Goal: Task Accomplishment & Management: Complete application form

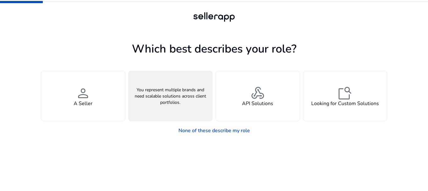
click at [170, 93] on span "groups" at bounding box center [170, 93] width 15 height 15
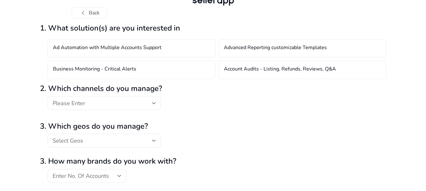
scroll to position [5, 0]
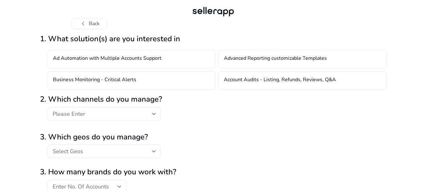
click at [125, 114] on div "Please Enter" at bounding box center [103, 114] width 100 height 7
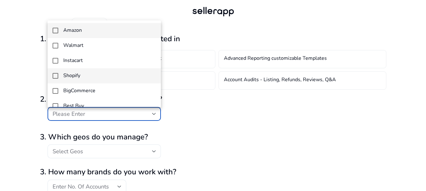
click at [85, 75] on span "Shopify" at bounding box center [109, 76] width 93 height 6
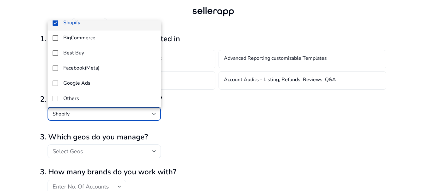
scroll to position [54, 0]
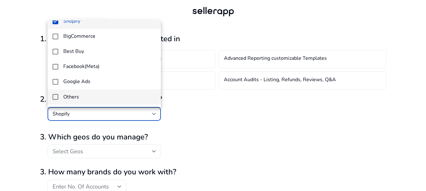
click at [87, 92] on mat-option "Others" at bounding box center [104, 96] width 113 height 15
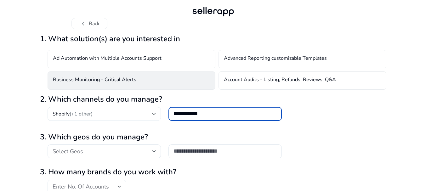
type input "**********"
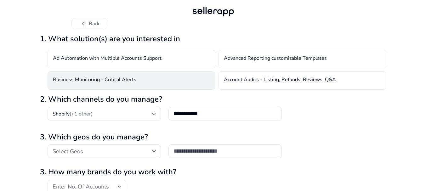
click at [100, 82] on h4 "Business Monitoring - Critical Alerts" at bounding box center [94, 81] width 83 height 8
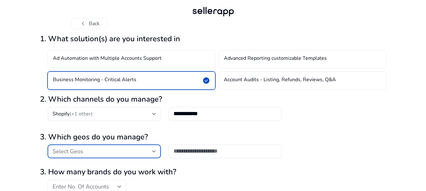
click at [112, 152] on div "Select Geos" at bounding box center [103, 151] width 100 height 7
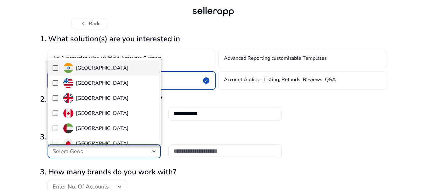
click at [71, 66] on img at bounding box center [68, 68] width 10 height 10
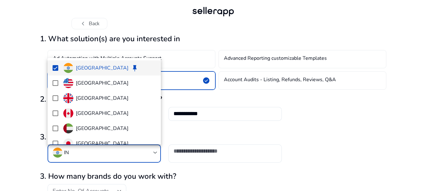
click at [0, 126] on div at bounding box center [213, 95] width 426 height 191
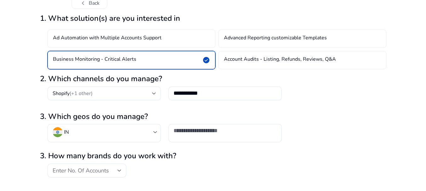
scroll to position [37, 0]
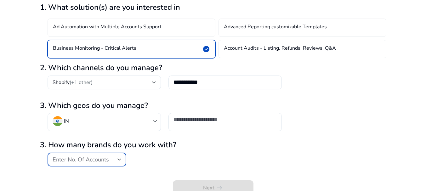
click at [94, 159] on span "Enter No. Of Accounts" at bounding box center [81, 160] width 56 height 8
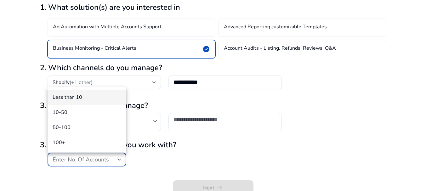
click at [73, 100] on span "Less than 10" at bounding box center [87, 97] width 69 height 7
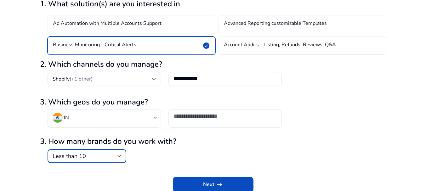
scroll to position [41, 0]
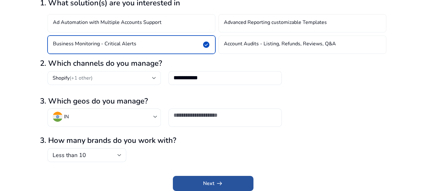
click at [236, 182] on span "submit" at bounding box center [213, 183] width 81 height 15
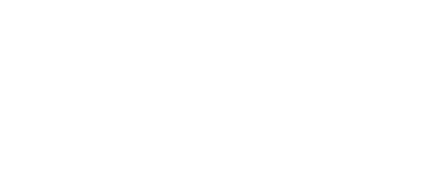
scroll to position [0, 0]
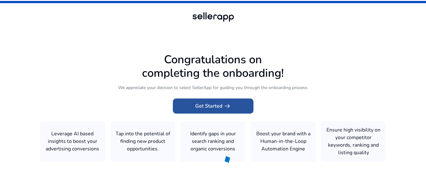
click at [210, 106] on span "Get Started arrow_right_alt" at bounding box center [213, 106] width 36 height 8
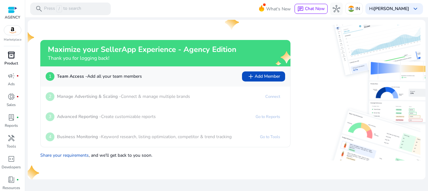
click at [9, 58] on span "inventory_2" at bounding box center [12, 55] width 8 height 8
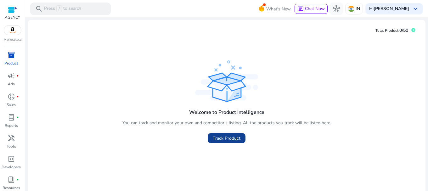
click at [226, 135] on span "Track Product" at bounding box center [227, 138] width 28 height 7
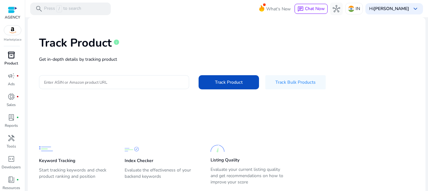
click at [105, 87] on div at bounding box center [114, 82] width 140 height 14
paste input "**********"
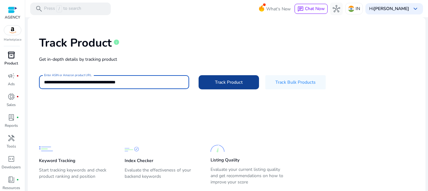
type input "**********"
click at [220, 80] on span "Track Product" at bounding box center [229, 82] width 28 height 7
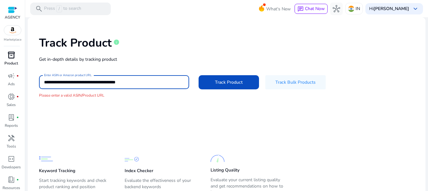
click at [164, 83] on input "**********" at bounding box center [114, 82] width 140 height 7
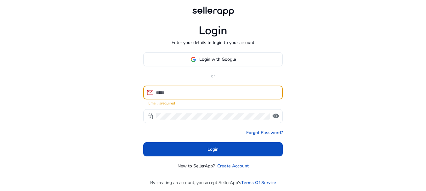
type input "**********"
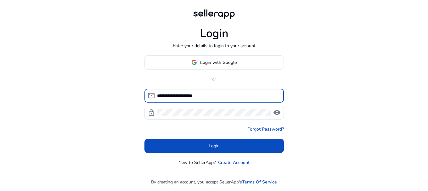
click button "Login" at bounding box center [214, 146] width 139 height 14
